Goal: Transaction & Acquisition: Purchase product/service

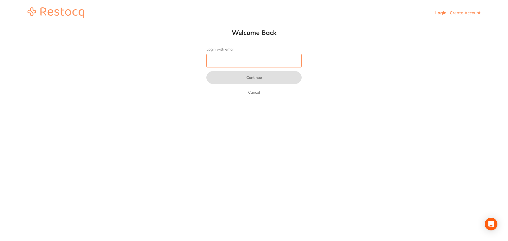
drag, startPoint x: 0, startPoint y: 0, endPoint x: 225, endPoint y: 56, distance: 231.8
click at [224, 55] on input "Login with email" at bounding box center [253, 61] width 95 height 14
type input "[EMAIL_ADDRESS][DOMAIN_NAME]"
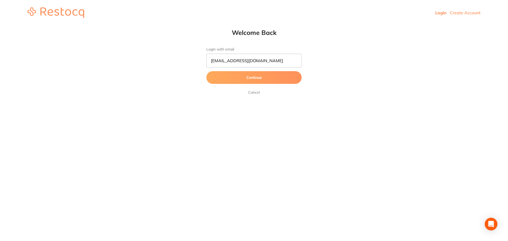
click at [270, 80] on button "Continue" at bounding box center [253, 77] width 95 height 13
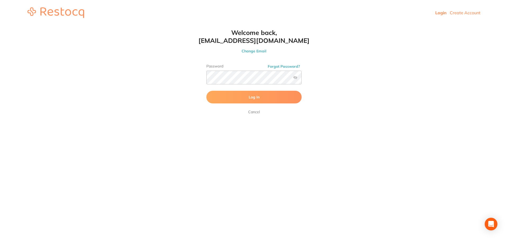
drag, startPoint x: 272, startPoint y: 97, endPoint x: 261, endPoint y: 70, distance: 29.6
click at [272, 97] on button "Log In" at bounding box center [253, 97] width 95 height 13
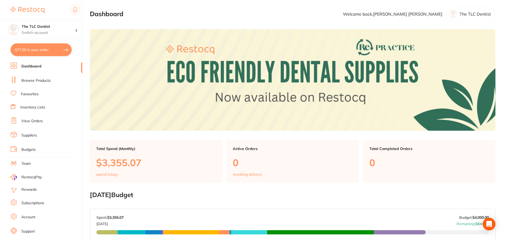
click at [45, 46] on button "$77.00 in your order" at bounding box center [41, 49] width 61 height 13
checkbox input "true"
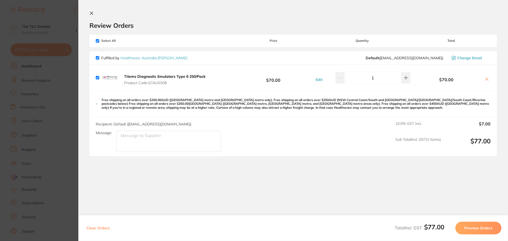
click at [56, 103] on section "Update RRP Set your pre negotiated price for this item. Item Agreed RRP (excl. …" at bounding box center [254, 120] width 508 height 241
